Goal: Task Accomplishment & Management: Complete application form

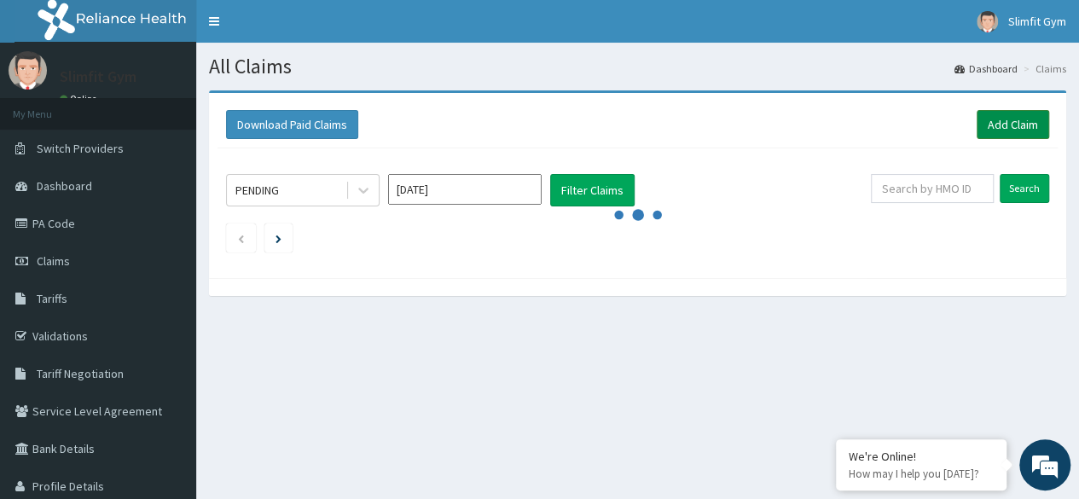
click at [1006, 128] on link "Add Claim" at bounding box center [1012, 124] width 72 height 29
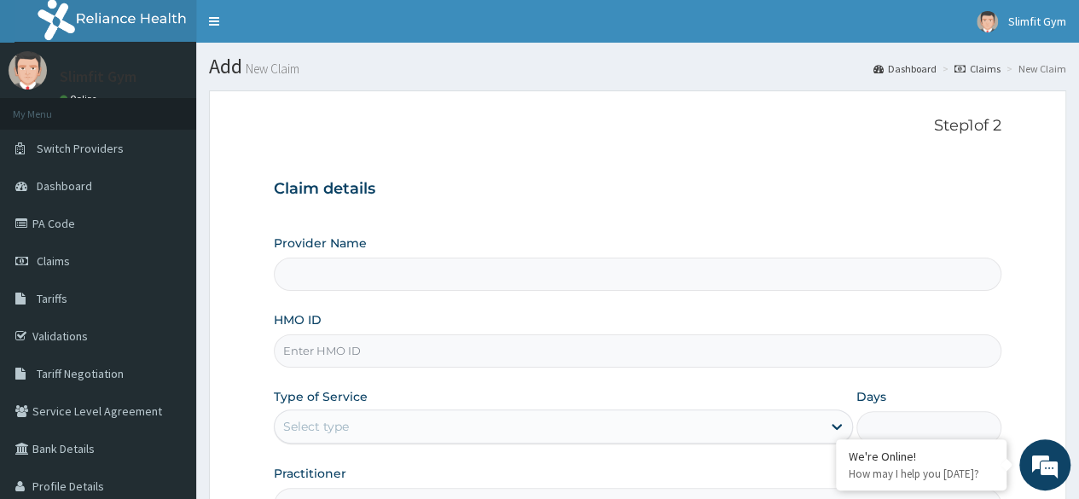
click at [333, 352] on input "HMO ID" at bounding box center [637, 350] width 727 height 33
type input "HJI/10002/A"
click at [361, 426] on div "Select type" at bounding box center [548, 426] width 547 height 27
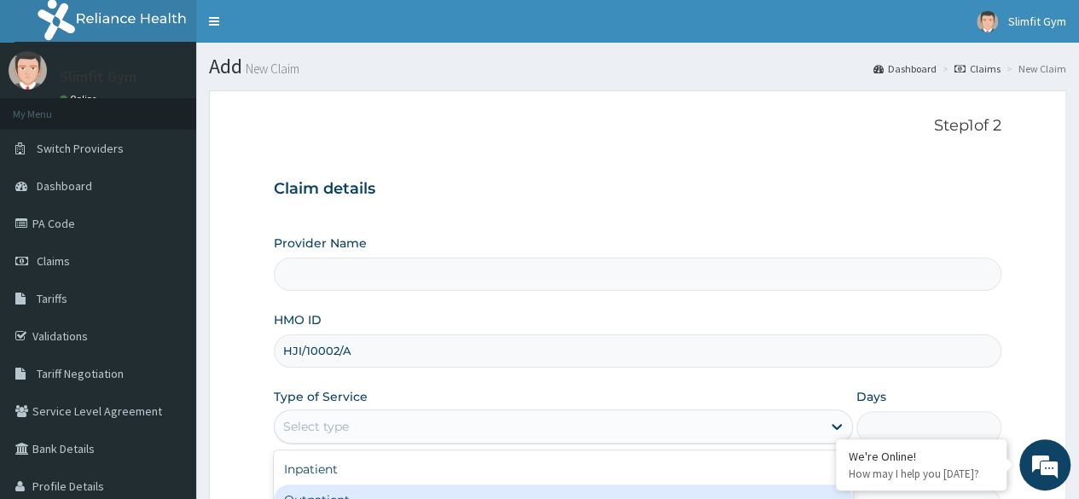
type input "Slimfit U Gym ([DEMOGRAPHIC_DATA] Only )"
type input "1"
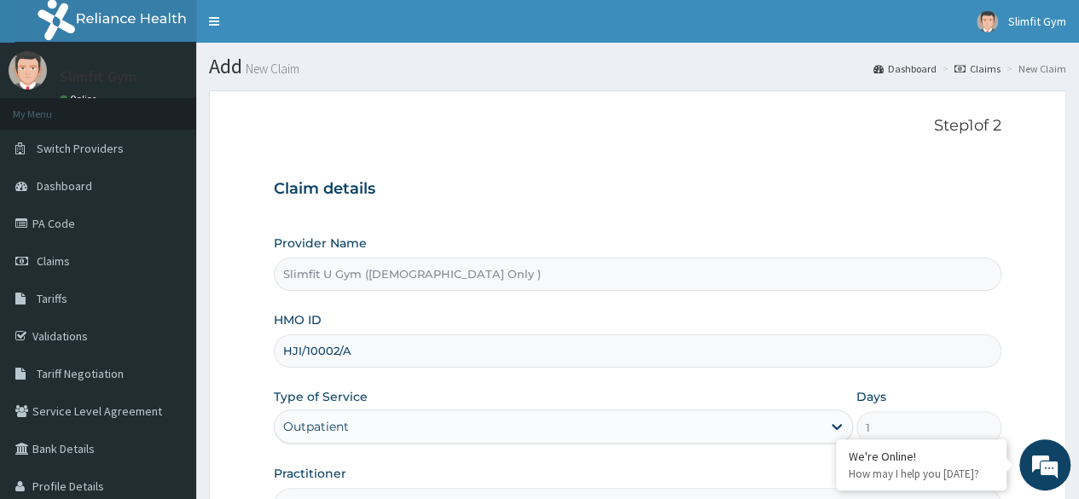
click at [751, 197] on h3 "Claim details" at bounding box center [637, 189] width 727 height 19
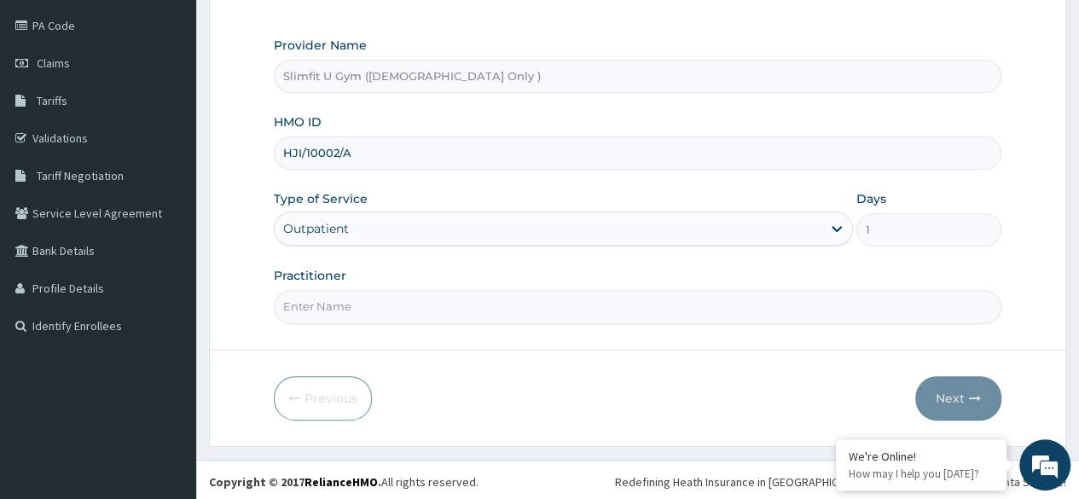
scroll to position [198, 0]
click at [334, 307] on input "Practitioner" at bounding box center [637, 306] width 727 height 33
type input "HAFSAH AMEEN-IKOYI"
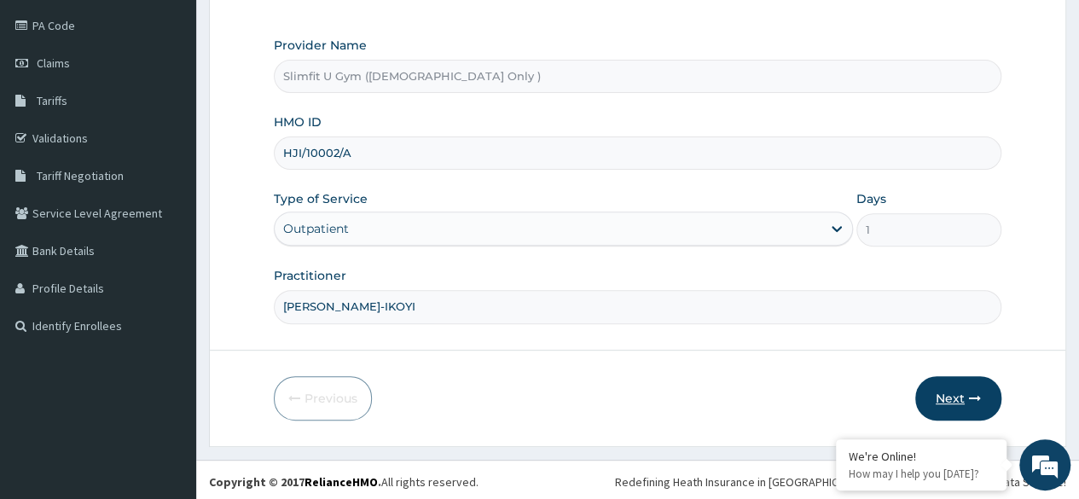
click at [938, 391] on button "Next" at bounding box center [958, 398] width 86 height 44
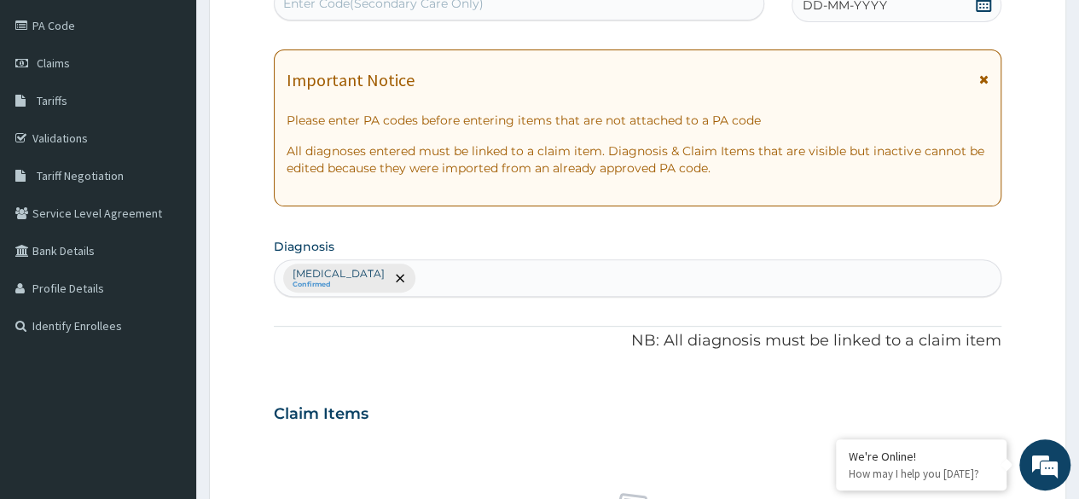
click at [984, 3] on icon at bounding box center [983, 3] width 17 height 17
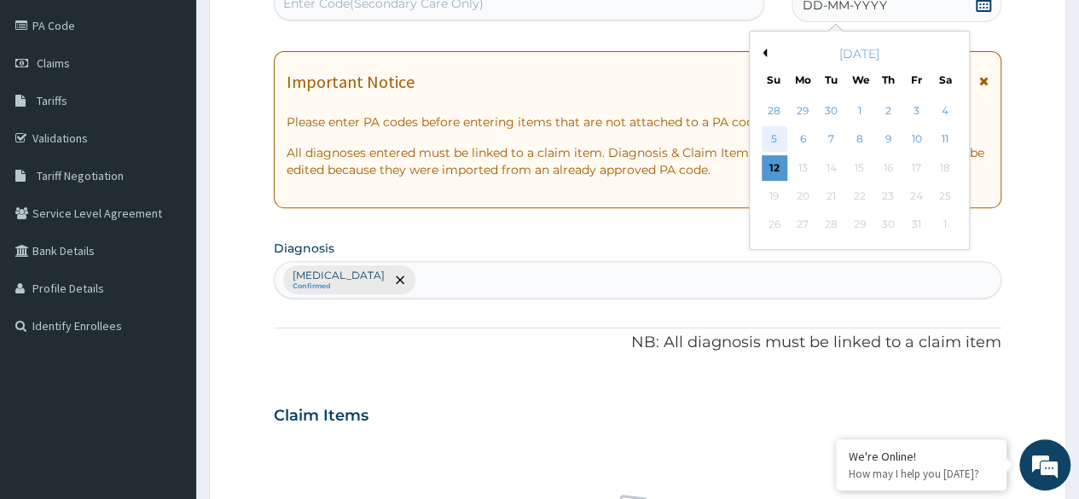
click at [778, 134] on div "5" at bounding box center [774, 140] width 26 height 26
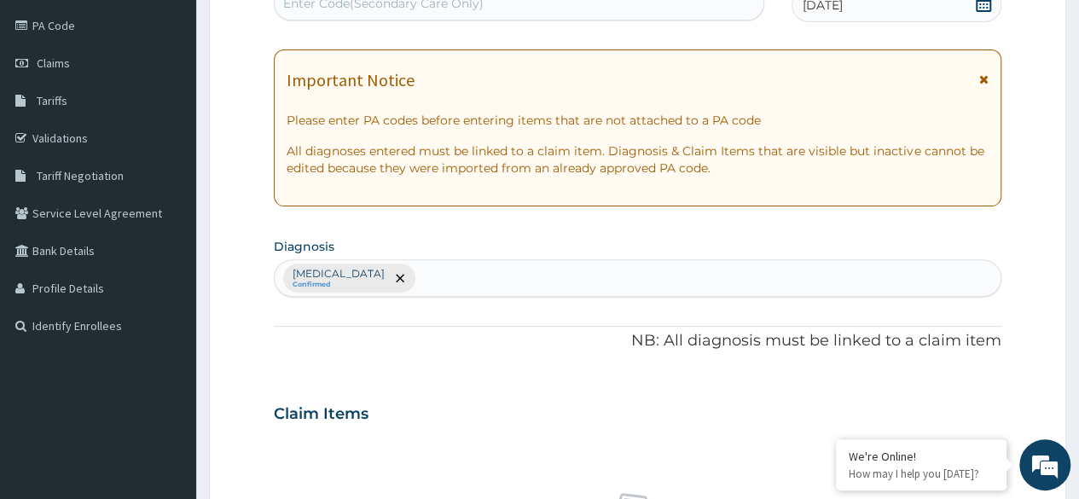
scroll to position [193, 0]
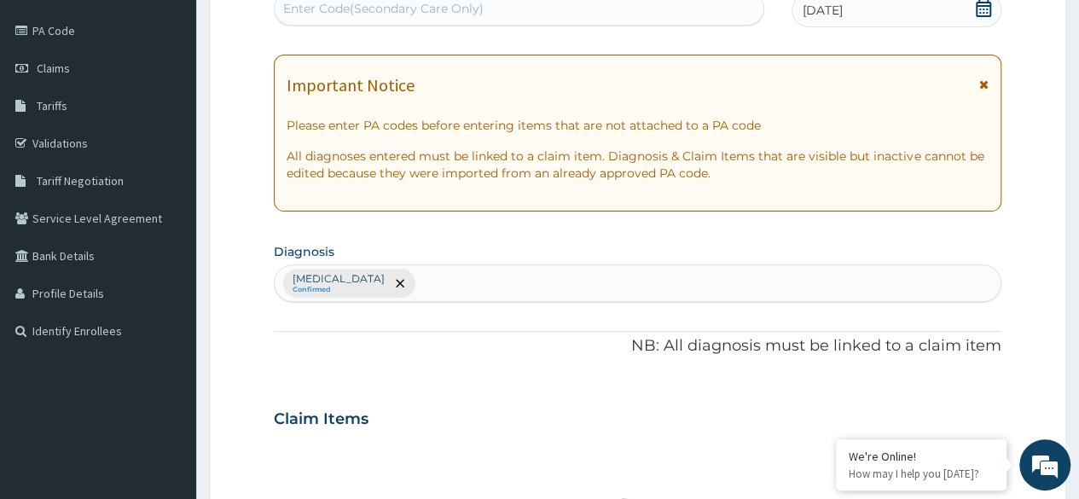
click at [433, 1] on div "Enter Code(Secondary Care Only)" at bounding box center [383, 8] width 200 height 17
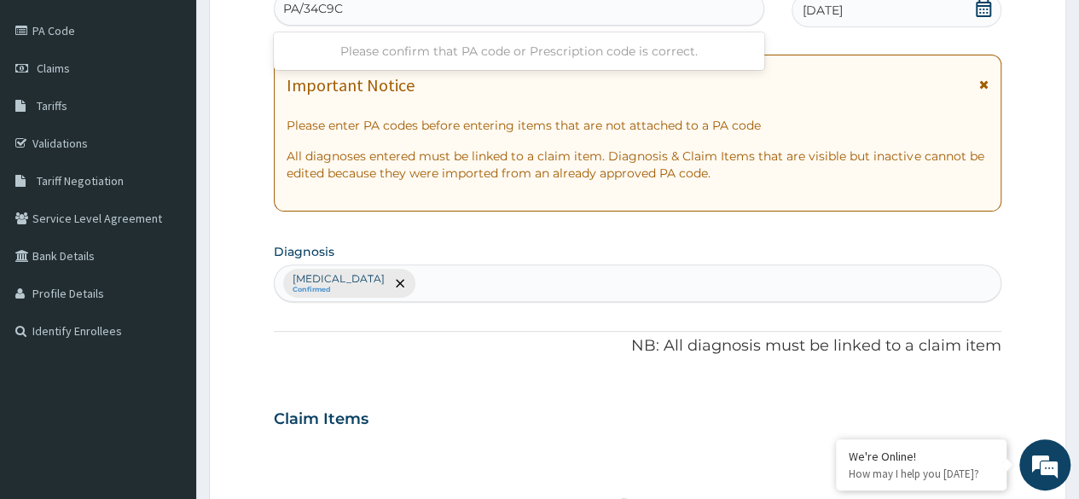
type input "PA/34C9C4"
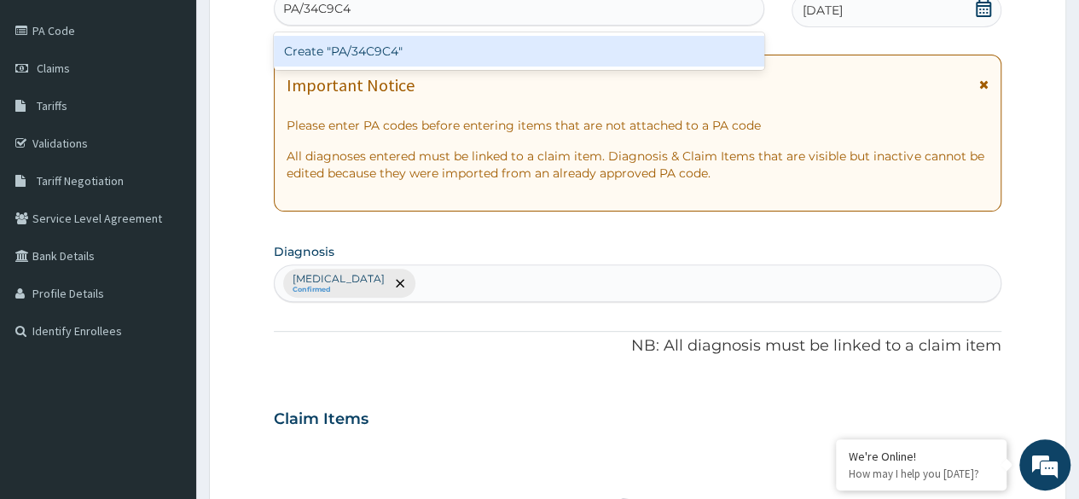
click at [450, 62] on div "Create "PA/34C9C4"" at bounding box center [518, 51] width 489 height 31
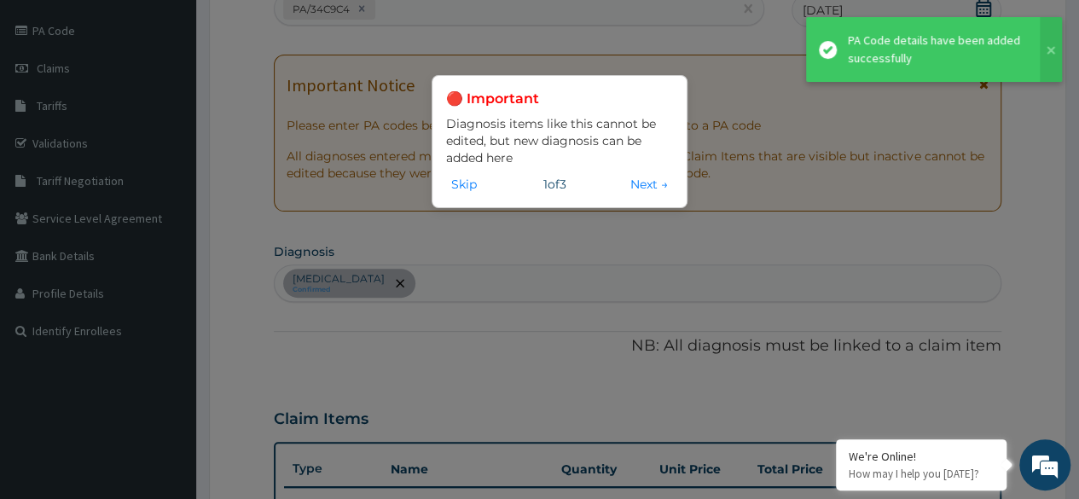
scroll to position [459, 0]
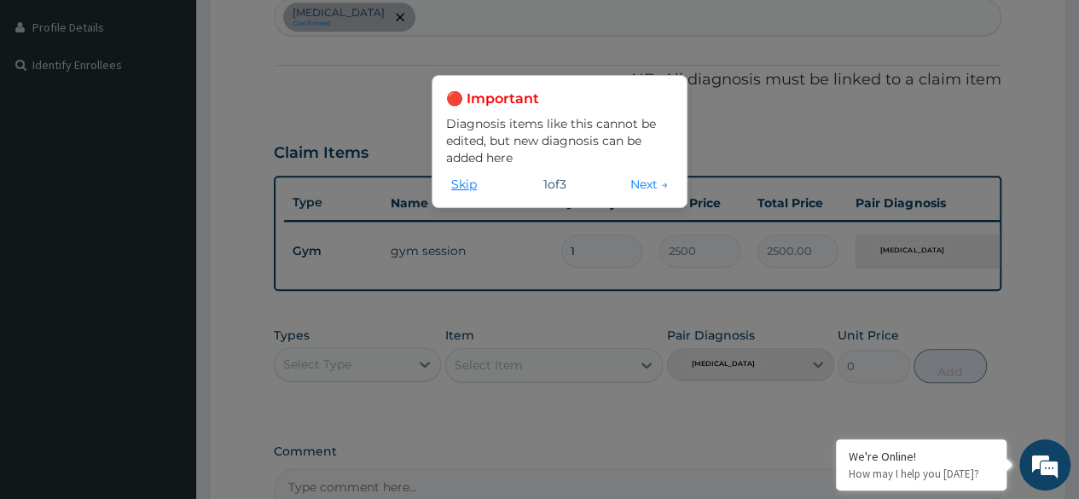
click at [458, 183] on button "Skip" at bounding box center [464, 184] width 36 height 19
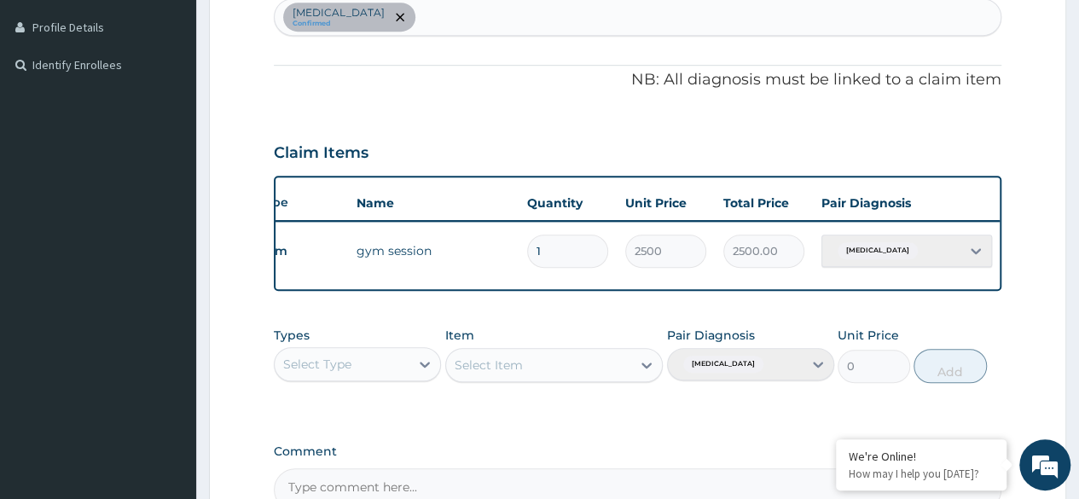
scroll to position [0, 128]
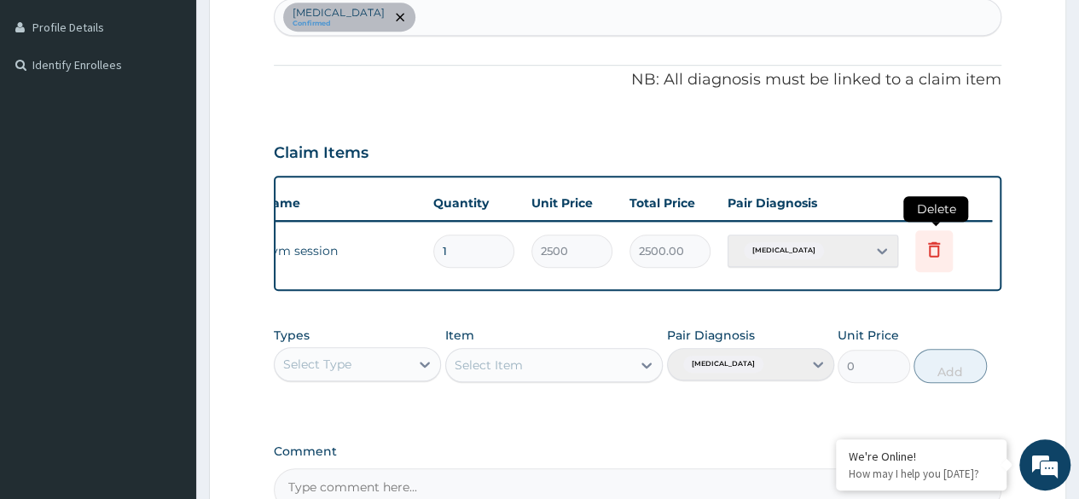
click at [941, 244] on icon at bounding box center [934, 249] width 20 height 20
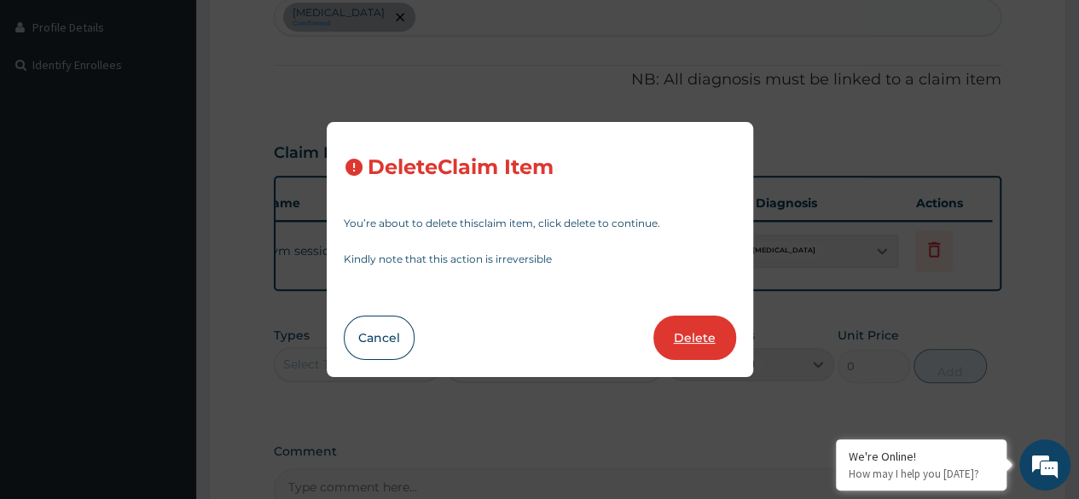
click at [685, 336] on button "Delete" at bounding box center [694, 338] width 83 height 44
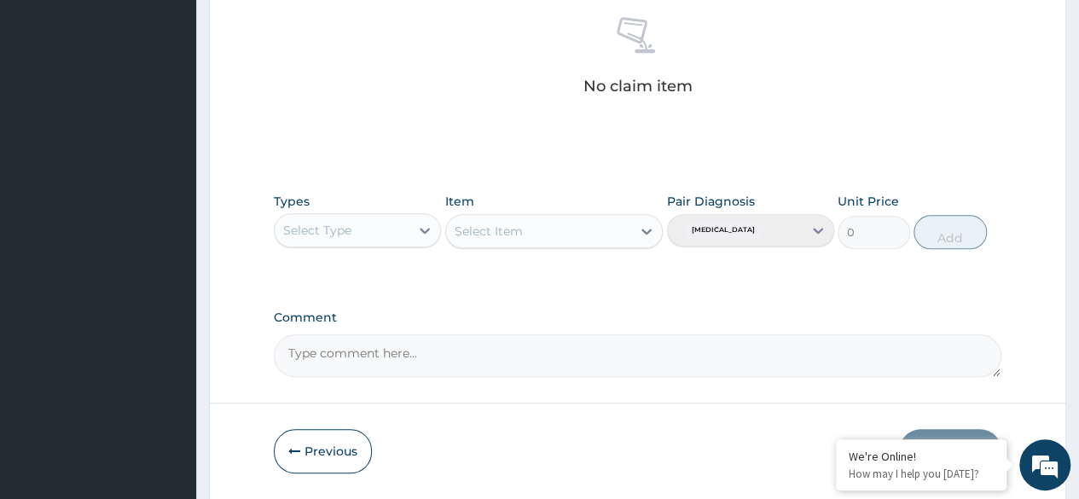
scroll to position [727, 0]
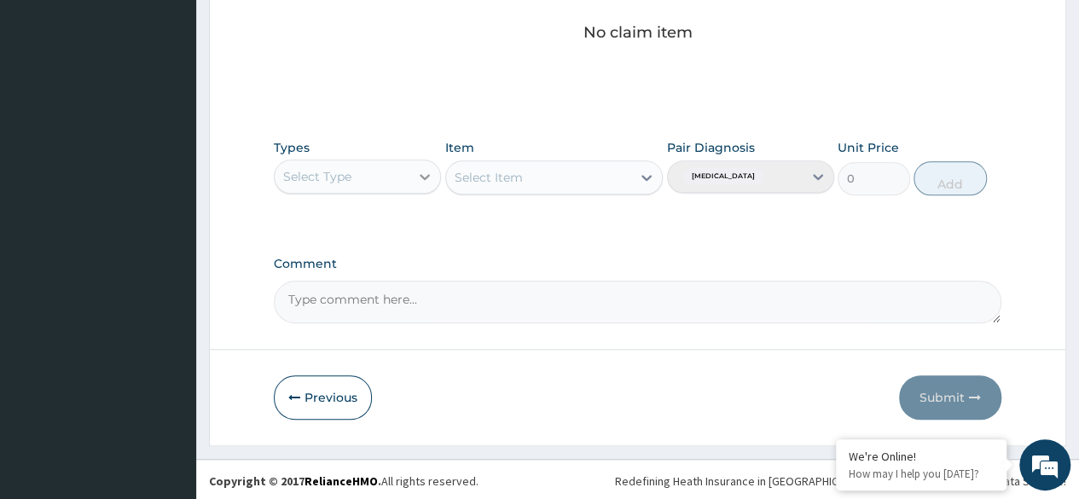
click at [414, 183] on div at bounding box center [424, 176] width 31 height 31
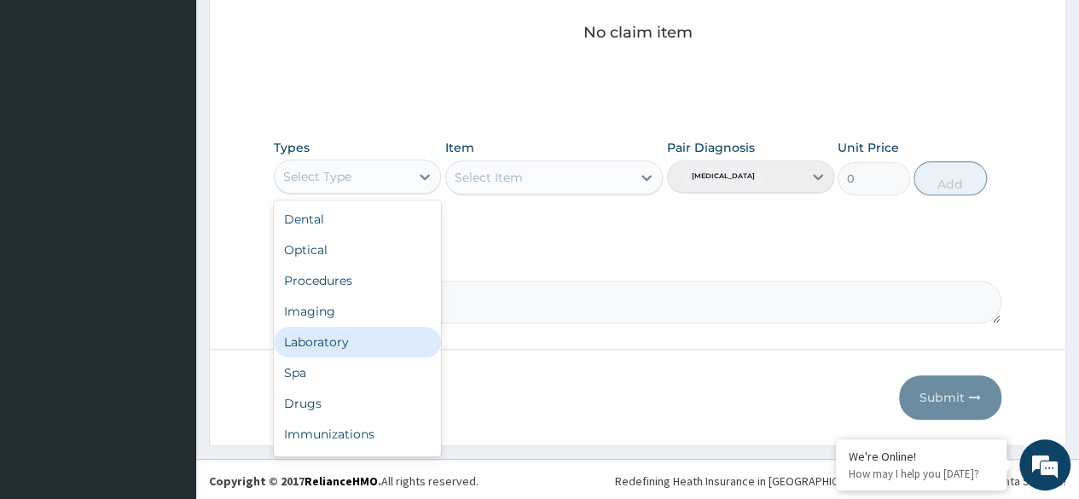
scroll to position [58, 0]
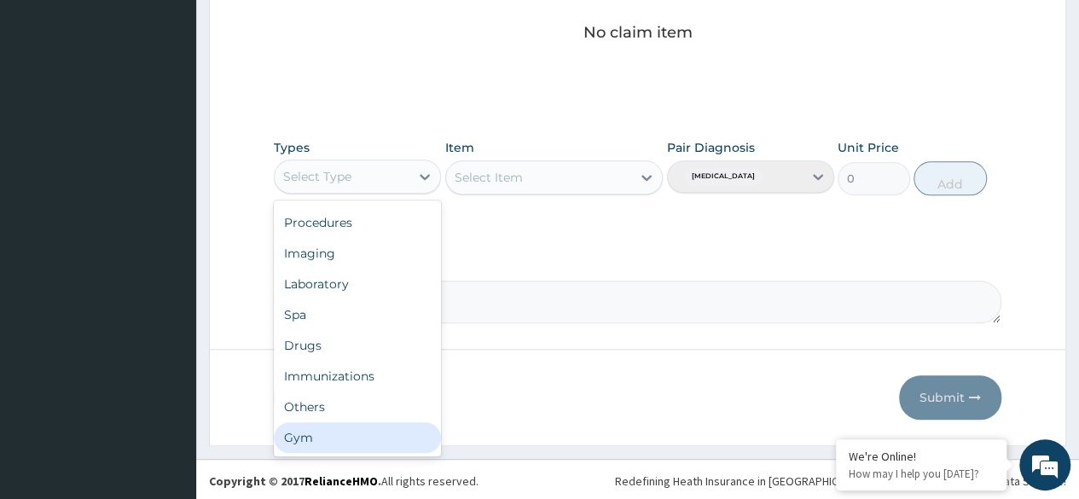
click at [370, 434] on div "Gym" at bounding box center [357, 437] width 167 height 31
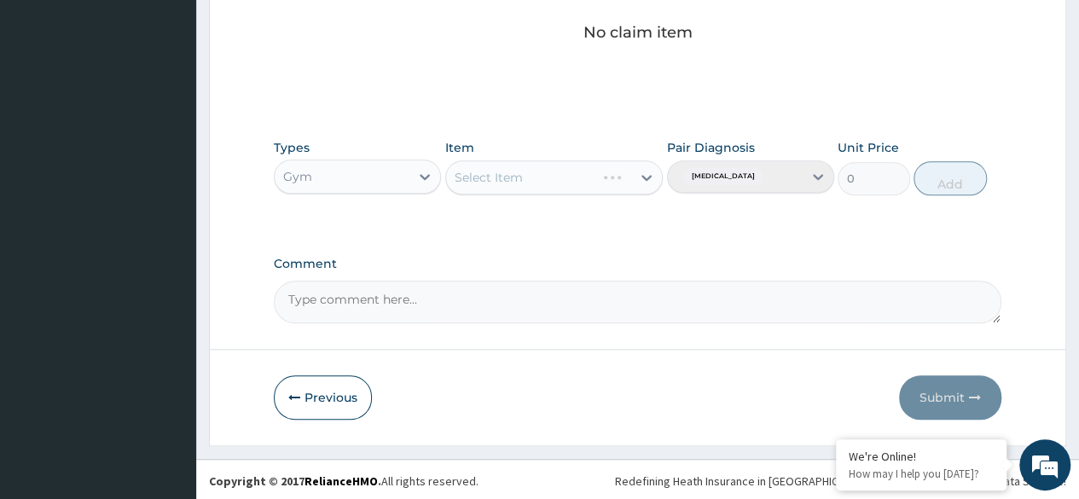
click at [639, 180] on div "Select Item" at bounding box center [554, 177] width 218 height 34
click at [647, 172] on icon at bounding box center [646, 177] width 17 height 17
click at [587, 217] on div "GYM SESSION" at bounding box center [554, 220] width 218 height 31
click at [957, 177] on button "Add" at bounding box center [949, 178] width 72 height 34
type input "0"
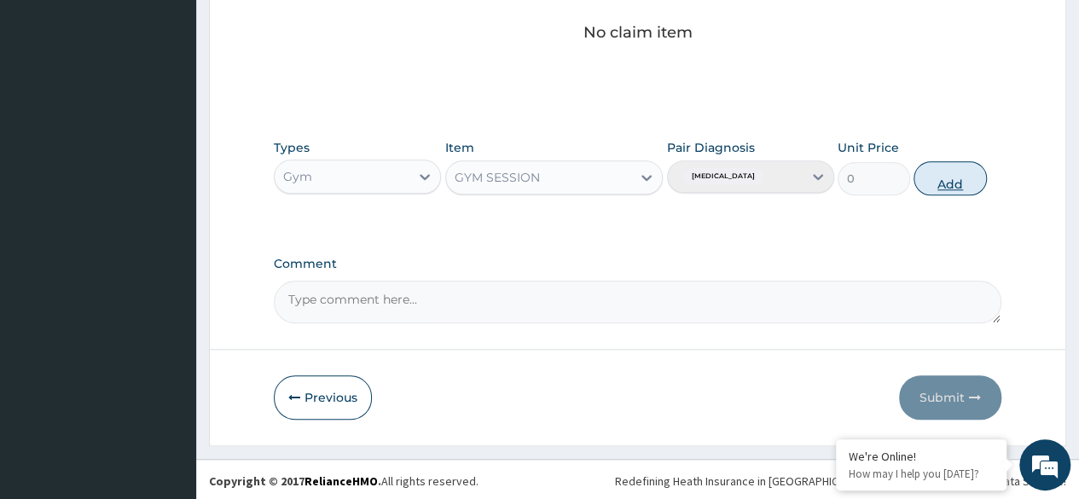
scroll to position [660, 0]
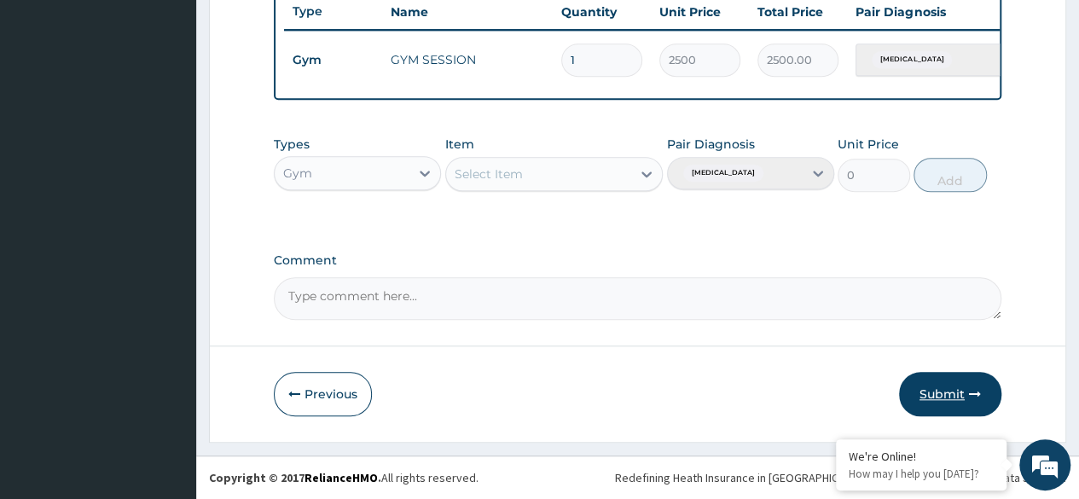
click at [938, 391] on button "Submit" at bounding box center [950, 394] width 102 height 44
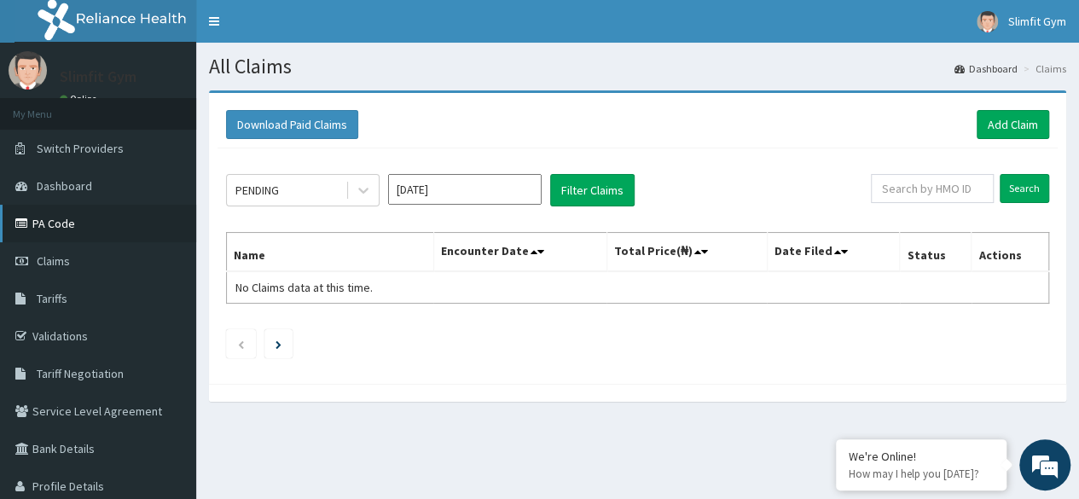
click at [72, 229] on link "PA Code" at bounding box center [98, 224] width 196 height 38
click at [1008, 127] on link "Add Claim" at bounding box center [1012, 124] width 72 height 29
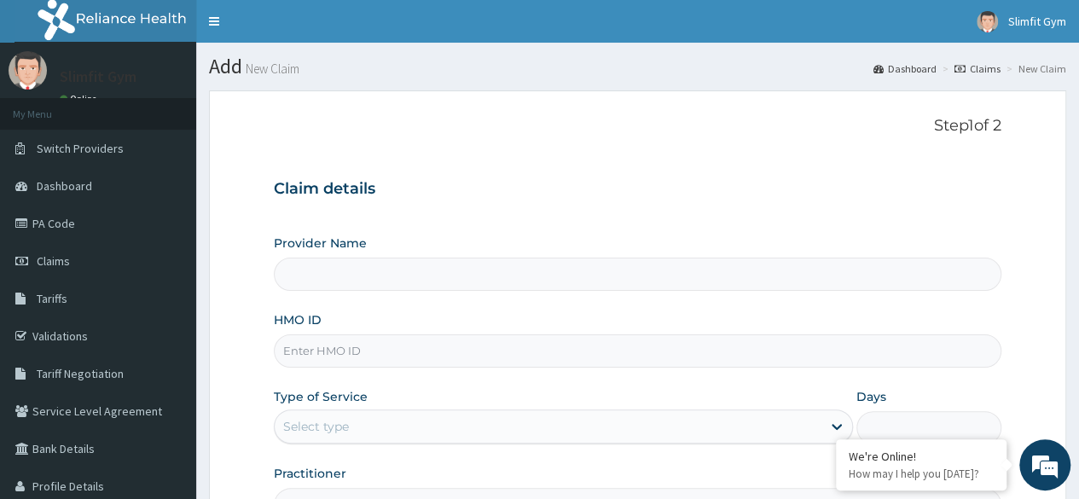
click at [379, 345] on input "HMO ID" at bounding box center [637, 350] width 727 height 33
type input "IHR"
type input "Slimfit U Gym ([DEMOGRAPHIC_DATA] Only )"
type input "1"
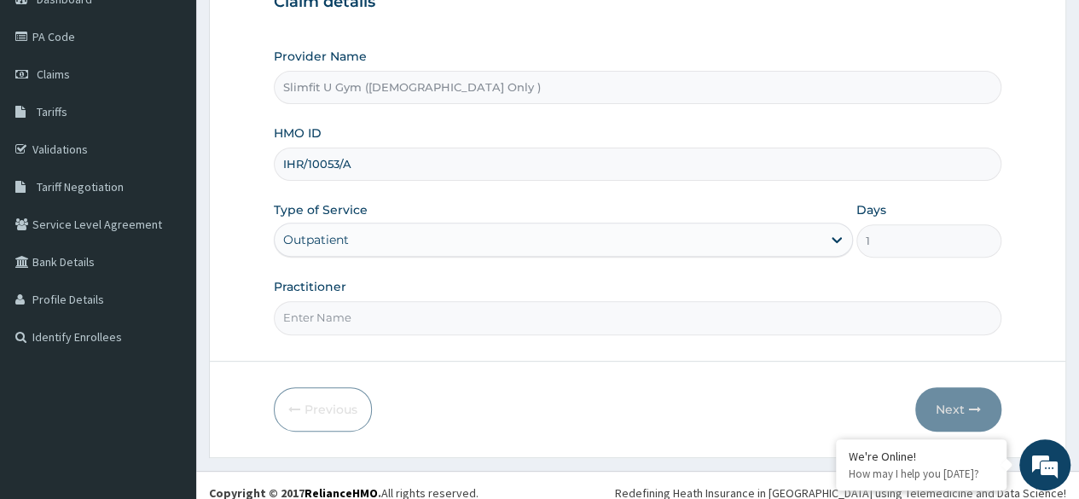
scroll to position [188, 0]
type input "IHR/10053/A"
click at [652, 306] on input "Practitioner" at bounding box center [637, 315] width 727 height 33
type input "HAFSAH AMEEN-IKOYI"
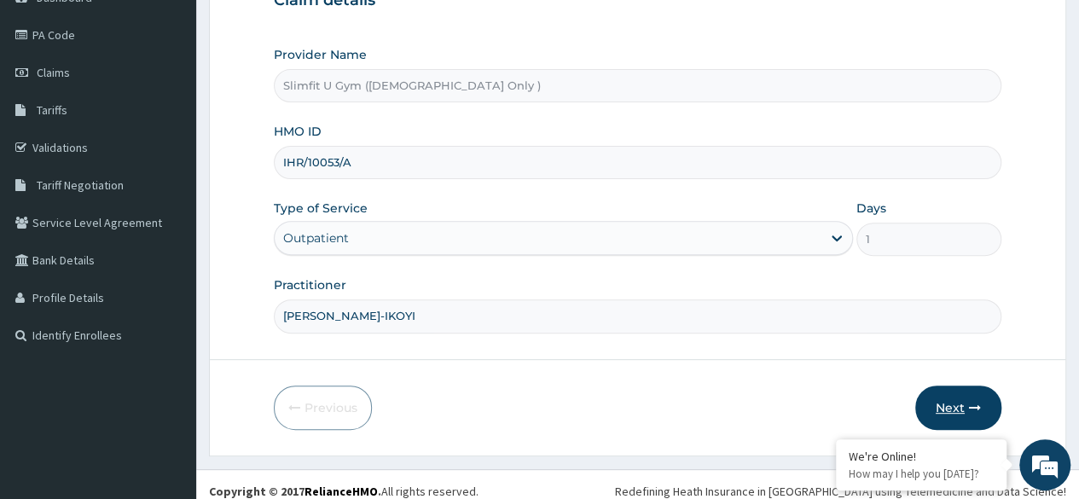
click at [955, 397] on button "Next" at bounding box center [958, 407] width 86 height 44
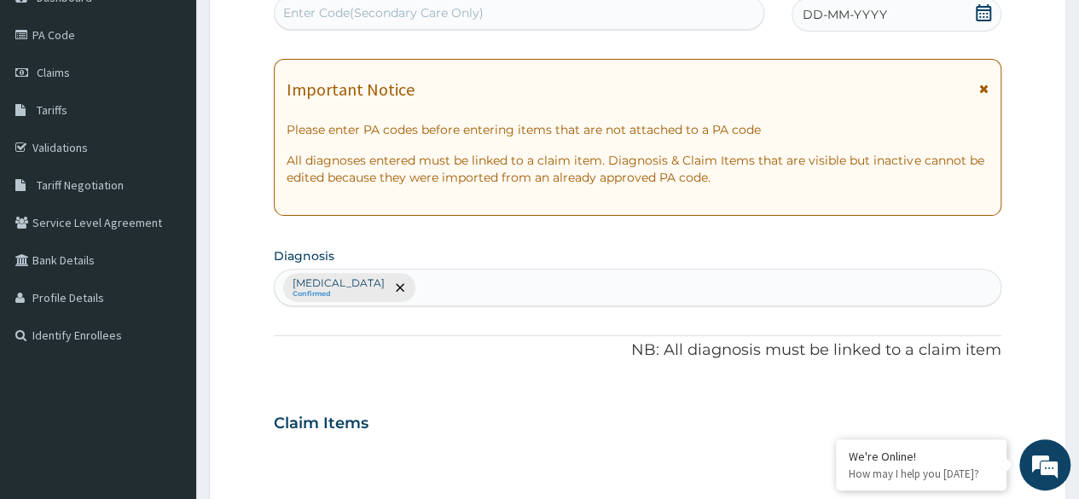
click at [980, 11] on icon at bounding box center [983, 12] width 17 height 17
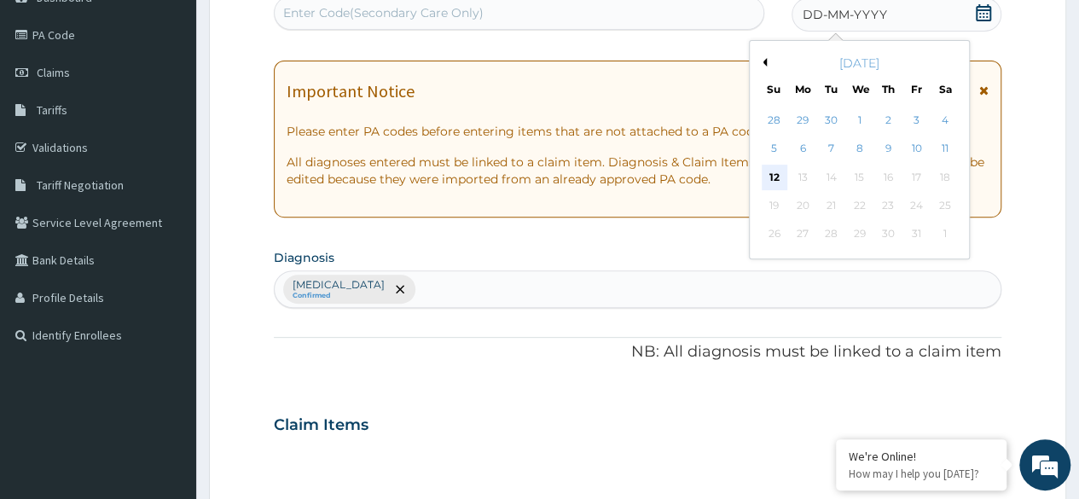
click at [767, 175] on div "12" at bounding box center [774, 178] width 26 height 26
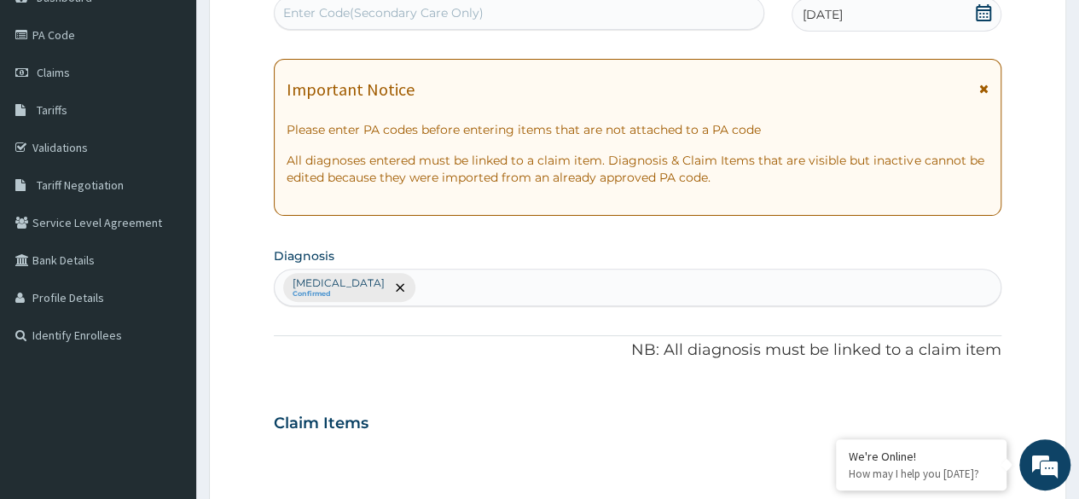
click at [575, 13] on div "Enter Code(Secondary Care Only)" at bounding box center [519, 12] width 488 height 27
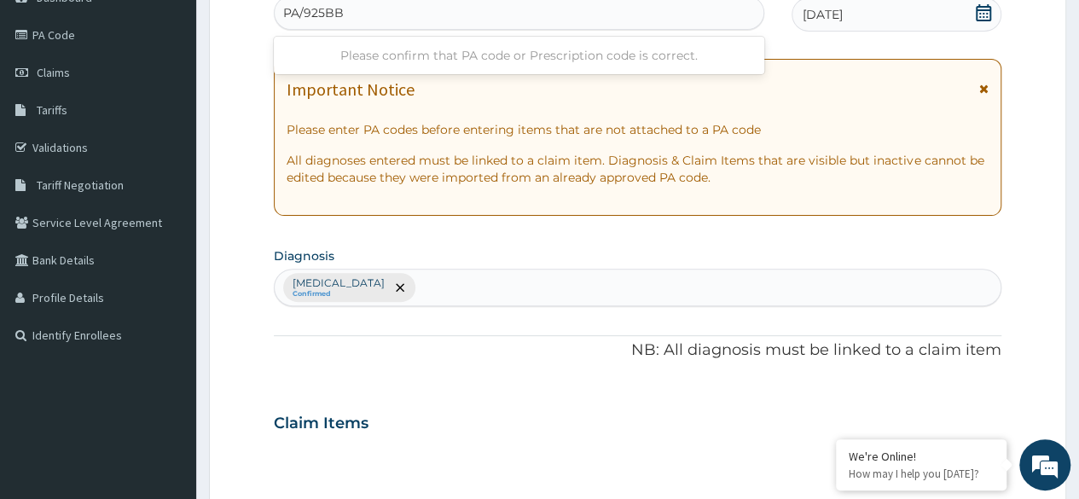
type input "PA/925BBB"
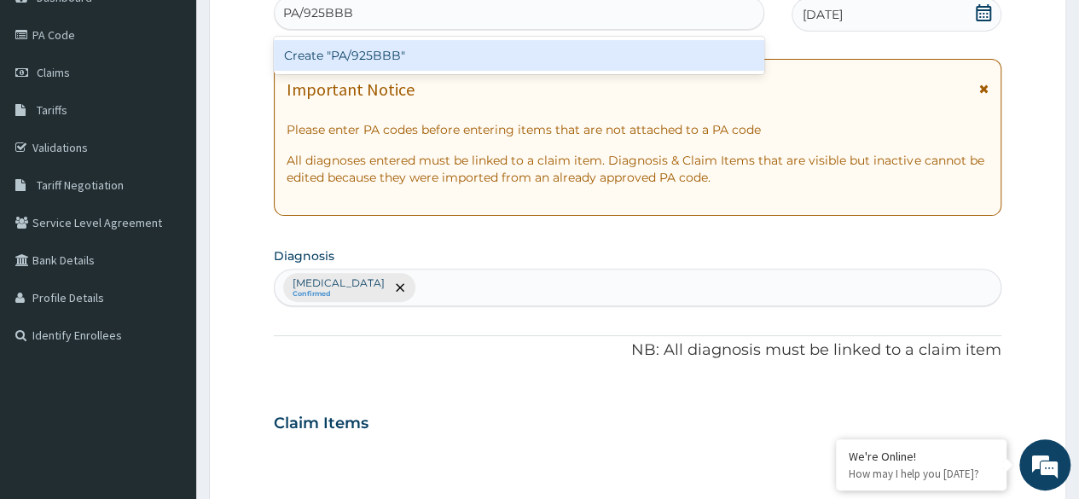
click at [597, 59] on div "Create "PA/925BBB"" at bounding box center [518, 55] width 489 height 31
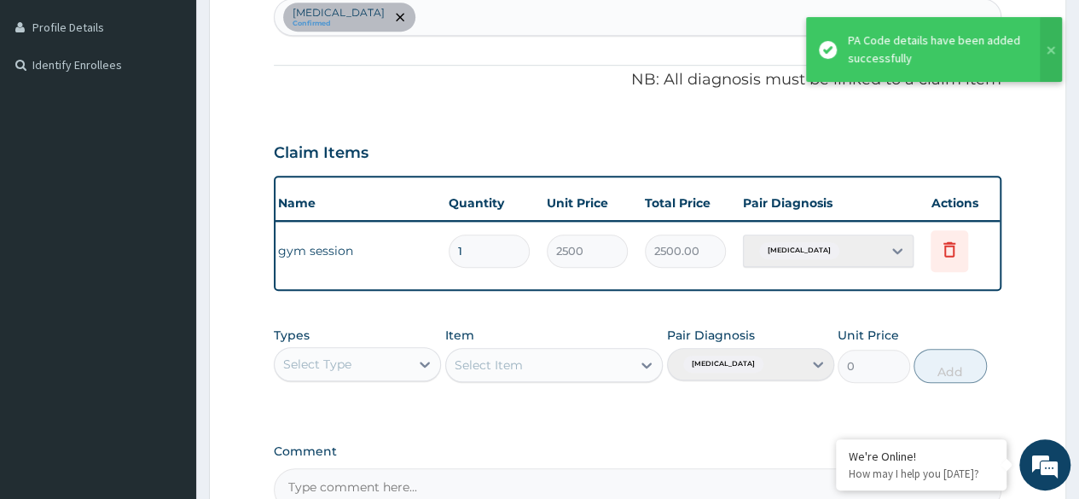
scroll to position [0, 128]
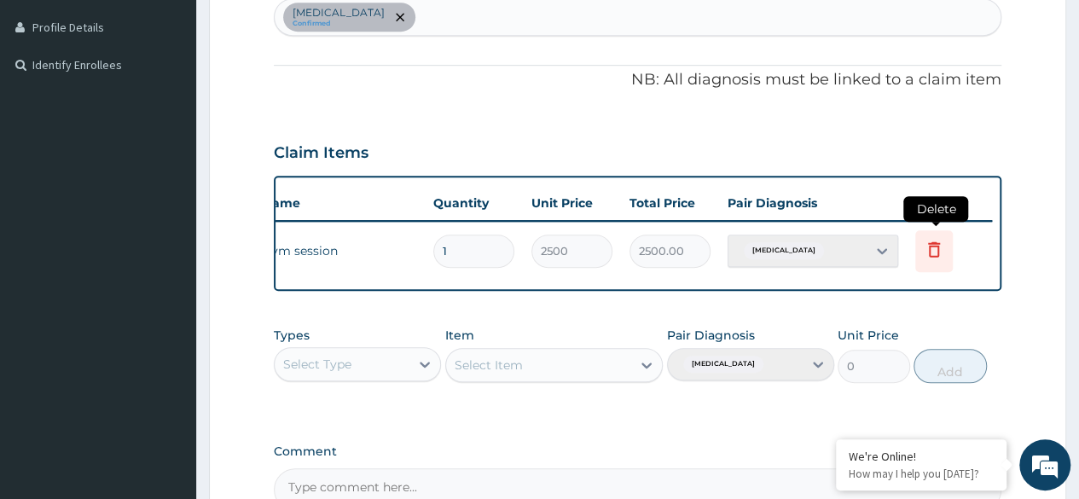
click at [935, 250] on icon at bounding box center [934, 249] width 20 height 20
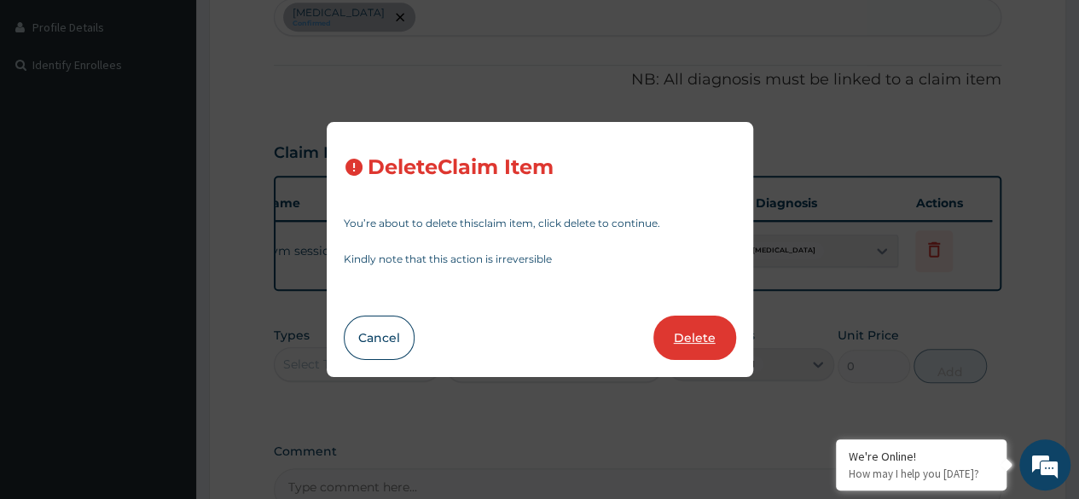
click at [702, 330] on button "Delete" at bounding box center [694, 338] width 83 height 44
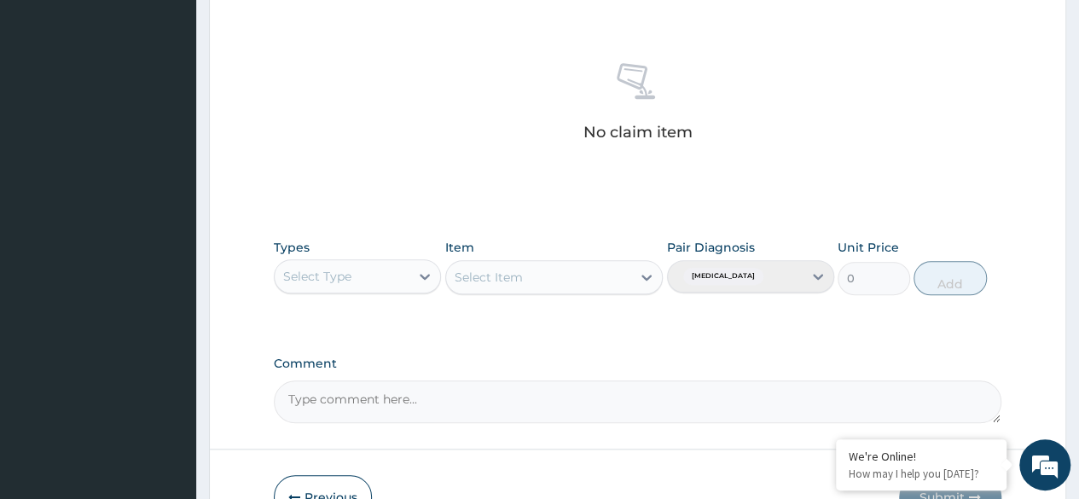
scroll to position [727, 0]
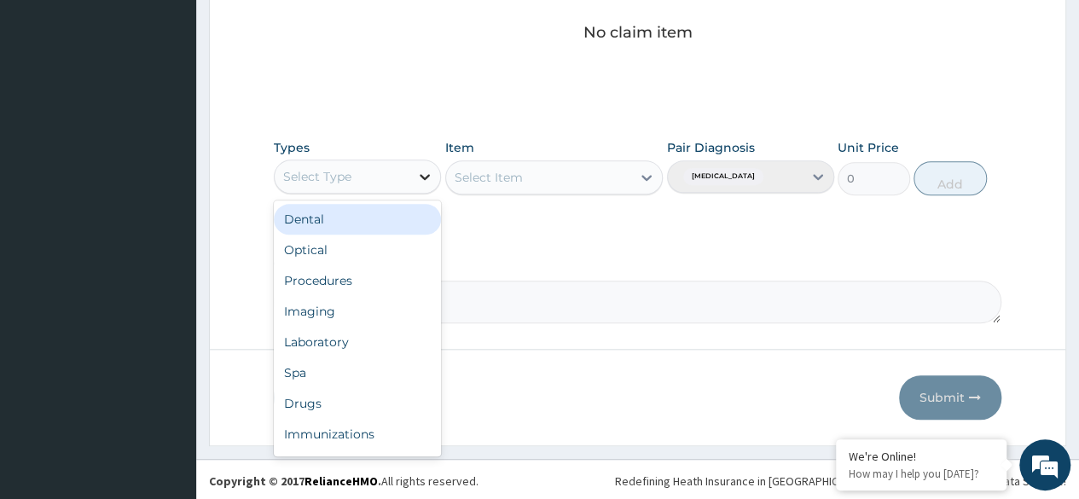
click at [433, 171] on icon at bounding box center [424, 176] width 17 height 17
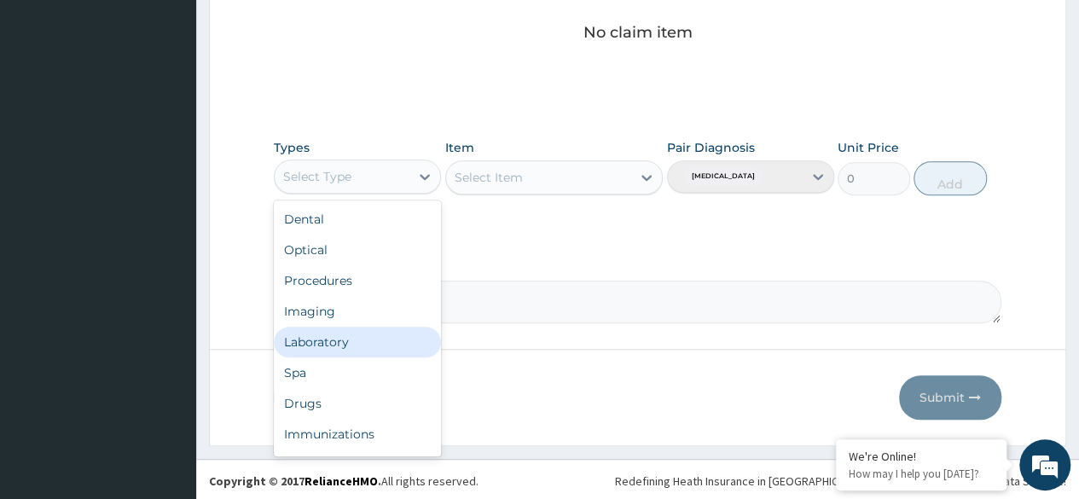
scroll to position [58, 0]
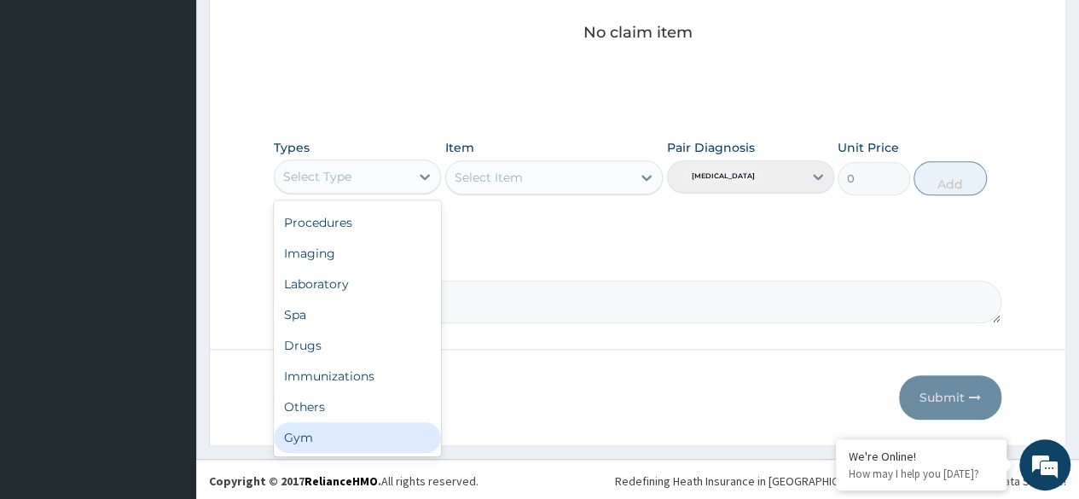
click at [397, 431] on div "Gym" at bounding box center [357, 437] width 167 height 31
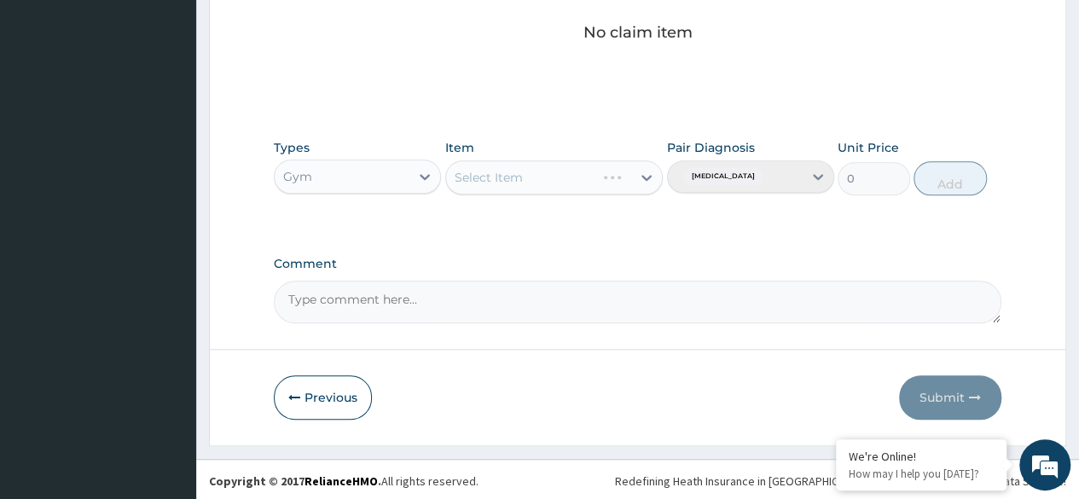
click at [646, 183] on div "Select Item" at bounding box center [554, 177] width 218 height 34
click at [646, 173] on icon at bounding box center [646, 177] width 17 height 17
click at [597, 216] on div "GYM SESSION" at bounding box center [554, 220] width 218 height 31
click at [946, 182] on button "Add" at bounding box center [949, 178] width 72 height 34
type input "0"
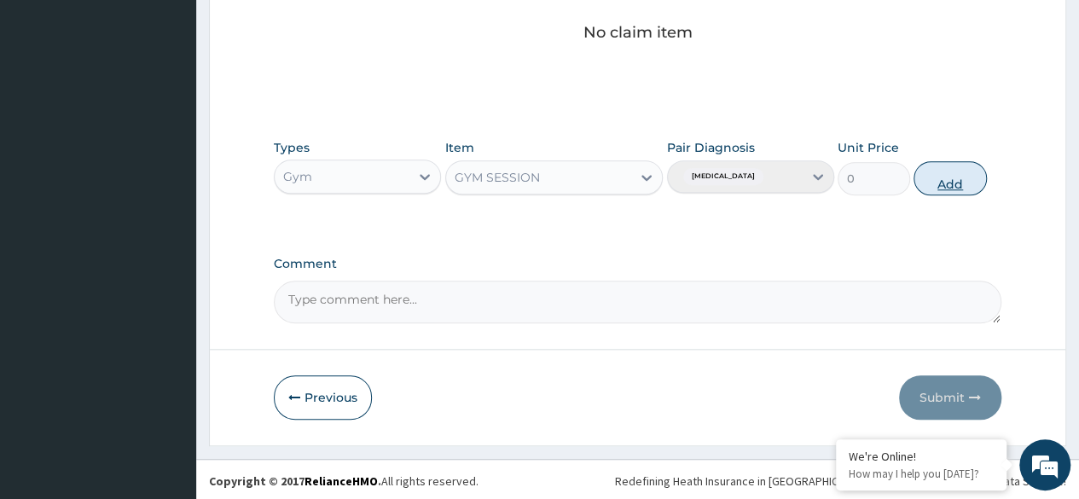
scroll to position [660, 0]
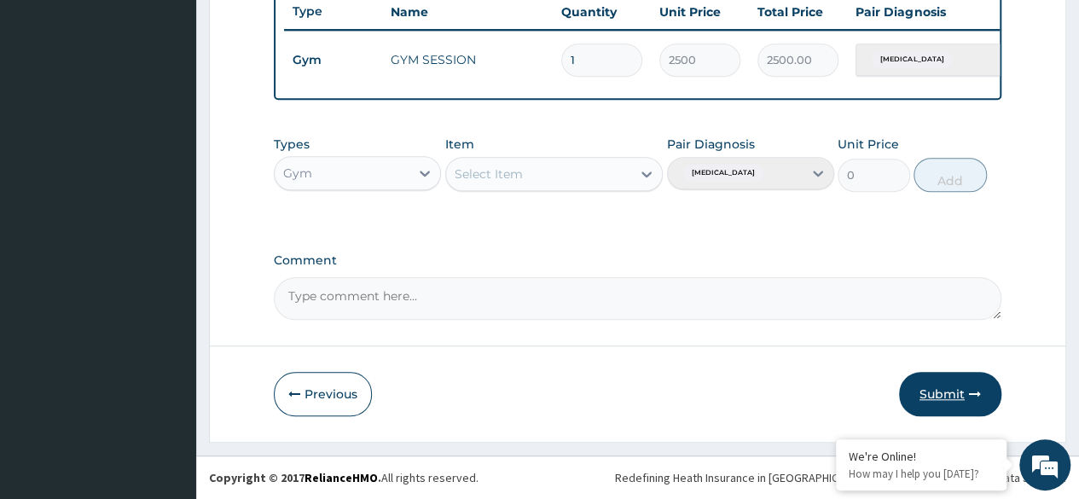
click at [933, 394] on button "Submit" at bounding box center [950, 394] width 102 height 44
